Goal: Information Seeking & Learning: Learn about a topic

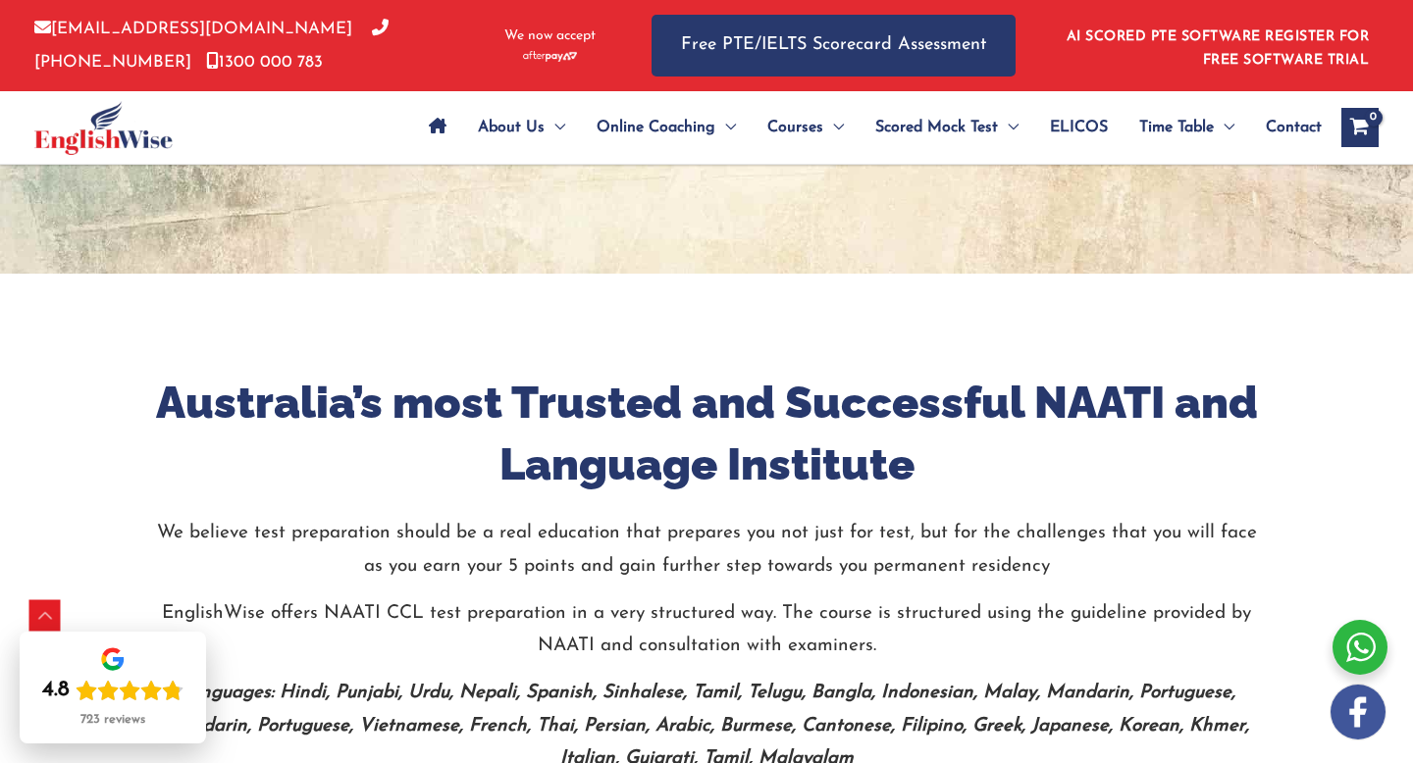
scroll to position [926, 0]
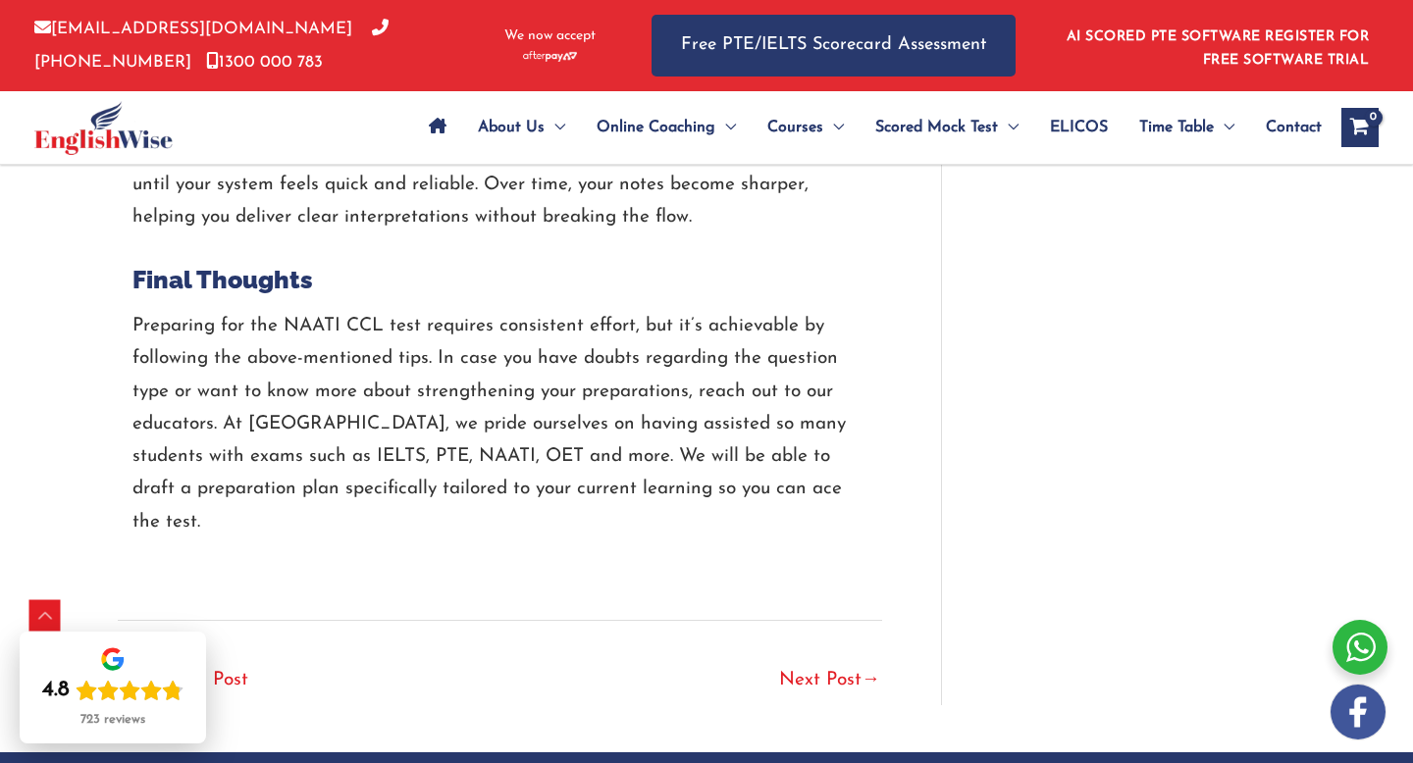
scroll to position [4231, 0]
